Goal: Task Accomplishment & Management: Manage account settings

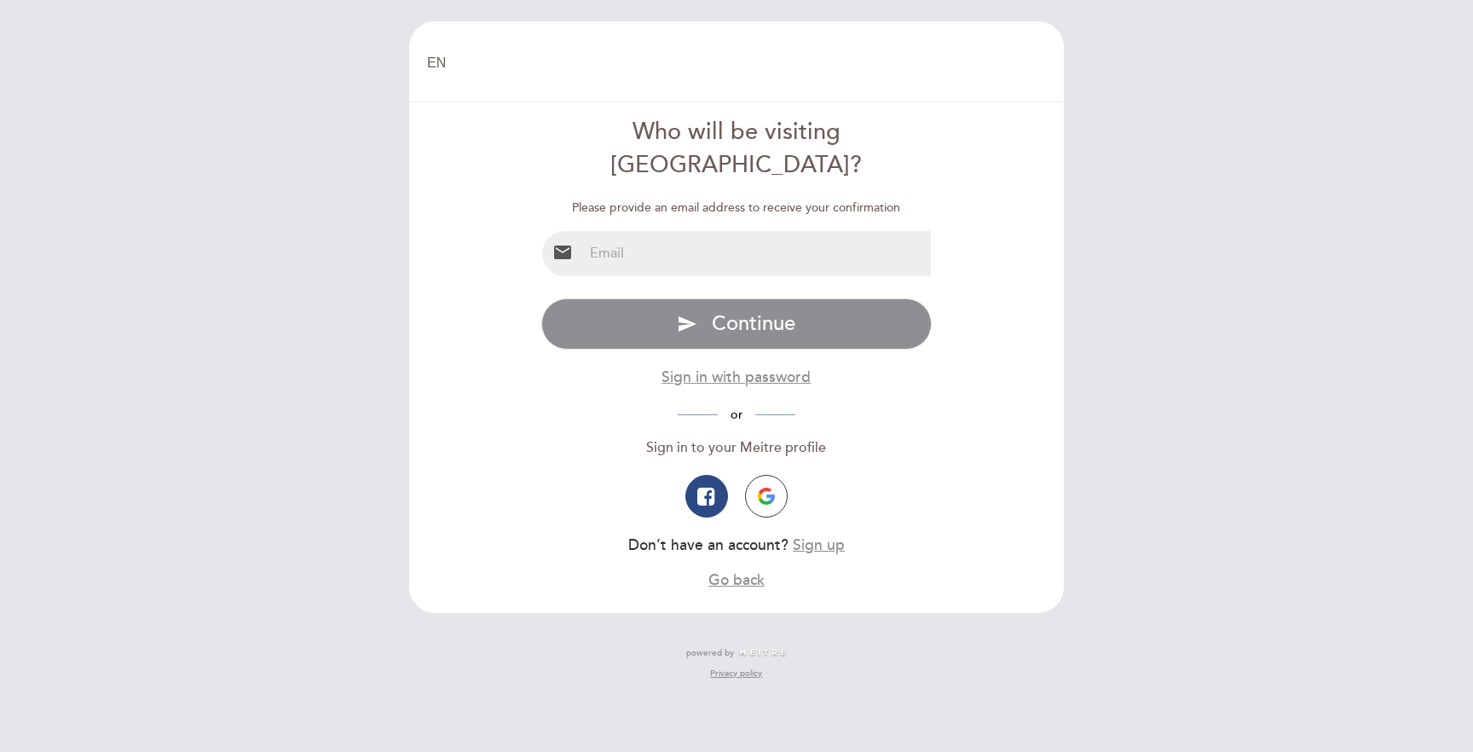
click at [793, 231] on input "email" at bounding box center [757, 253] width 349 height 45
type input "[PERSON_NAME][EMAIL_ADDRESS][DOMAIN_NAME]"
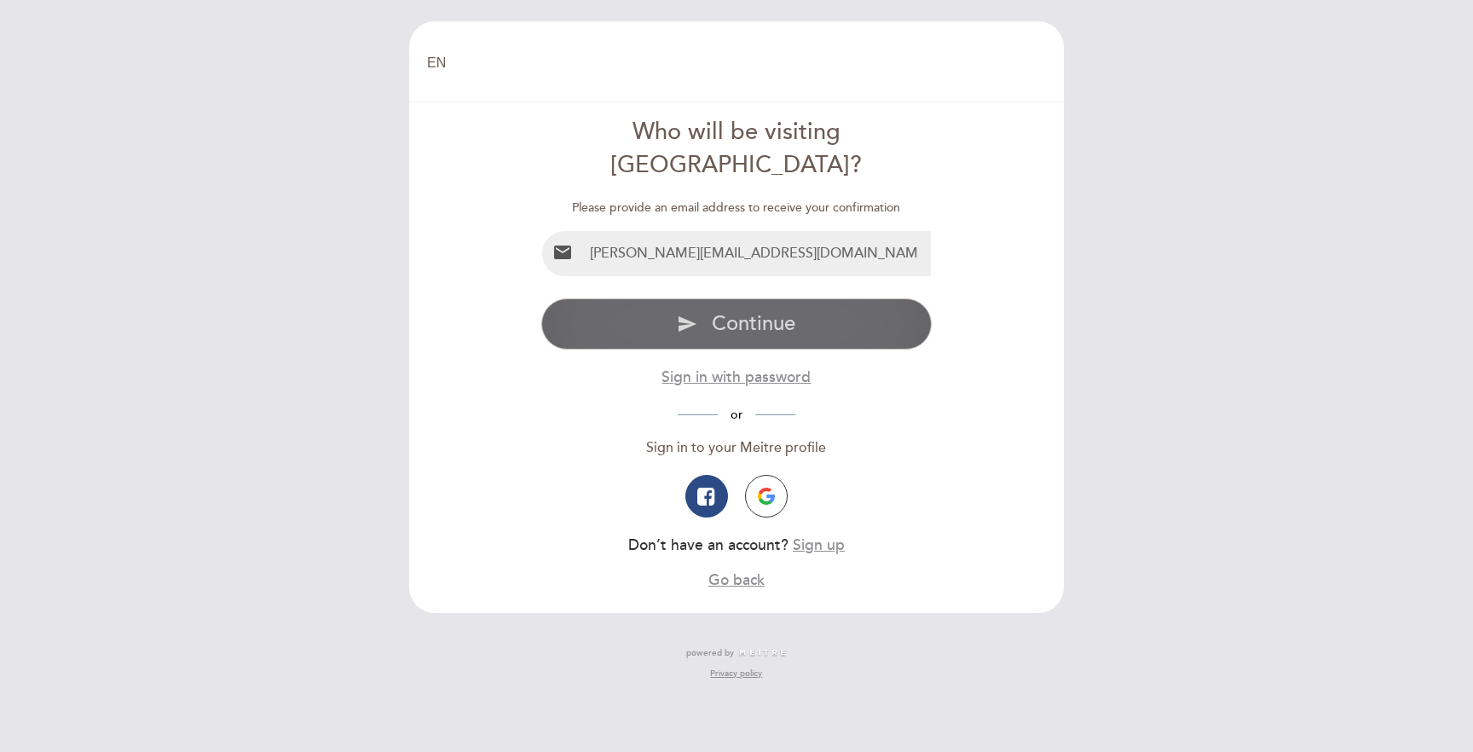
click at [724, 311] on span "Continue" at bounding box center [754, 323] width 84 height 25
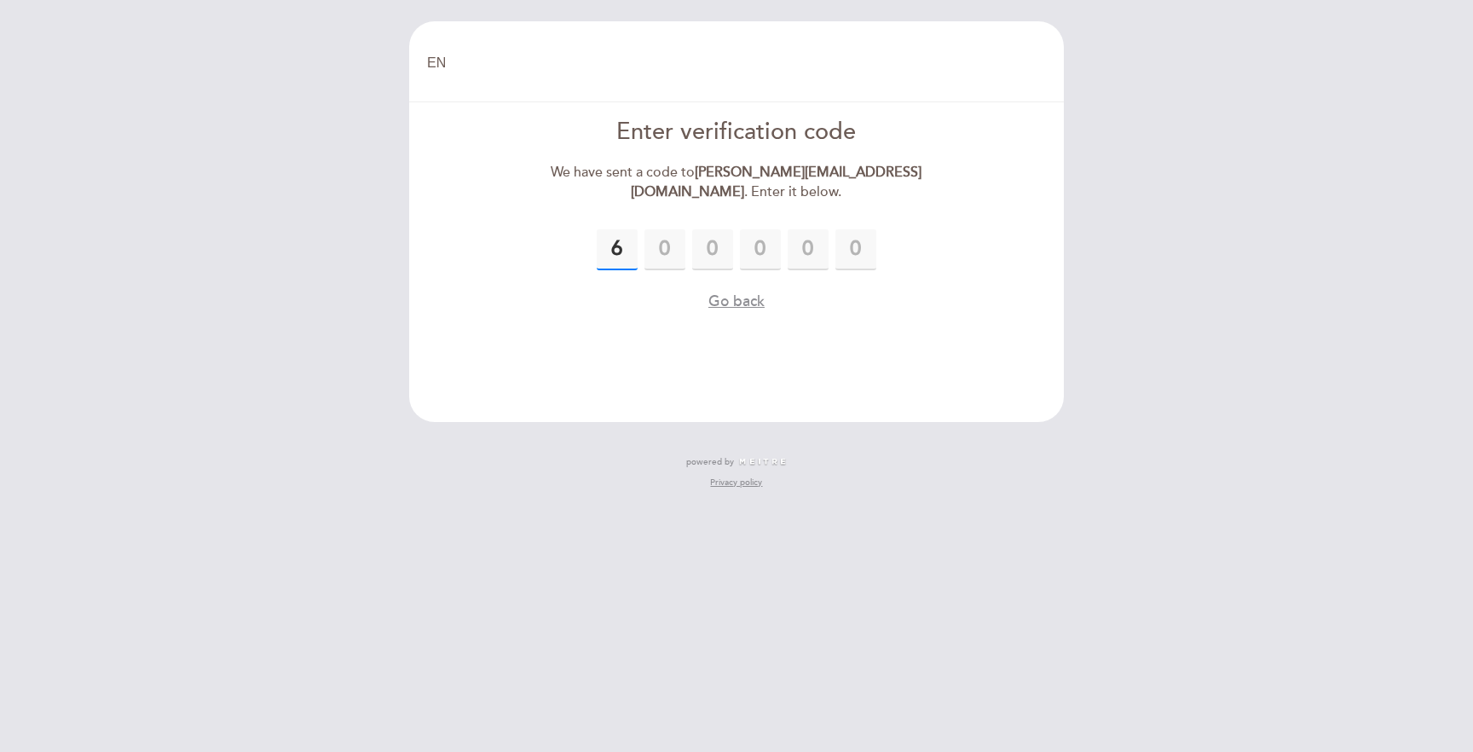
type input "6"
type input "3"
type input "7"
type input "5"
type input "4"
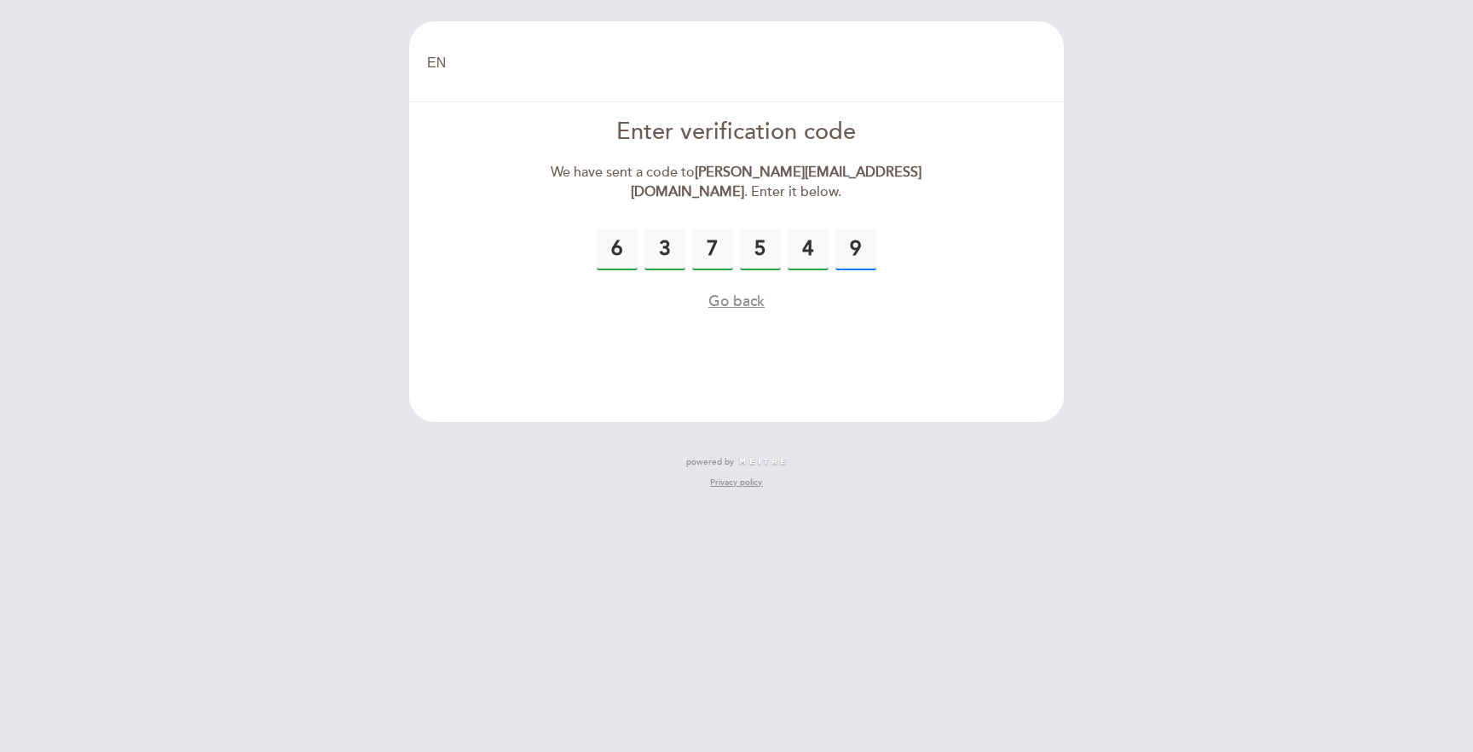
type input "9"
